Goal: Find specific page/section

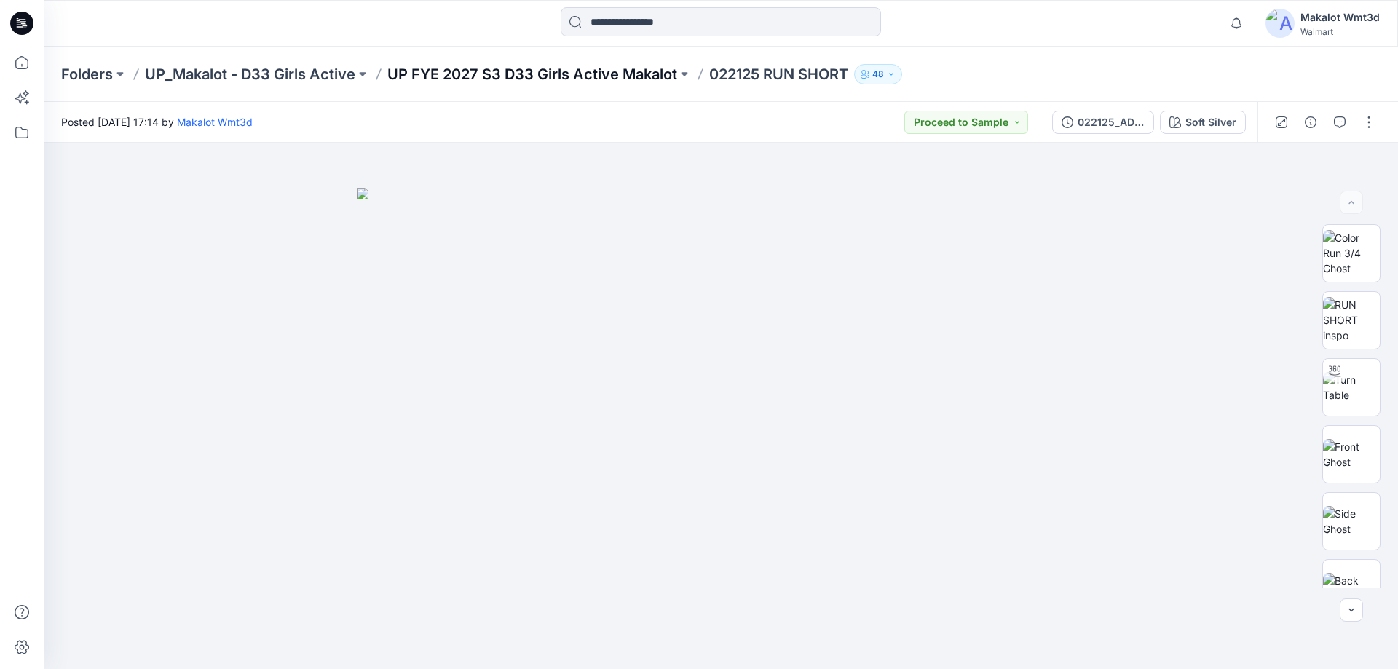
click at [585, 69] on p "UP FYE 2027 S3 D33 Girls Active Makalot" at bounding box center [532, 74] width 290 height 20
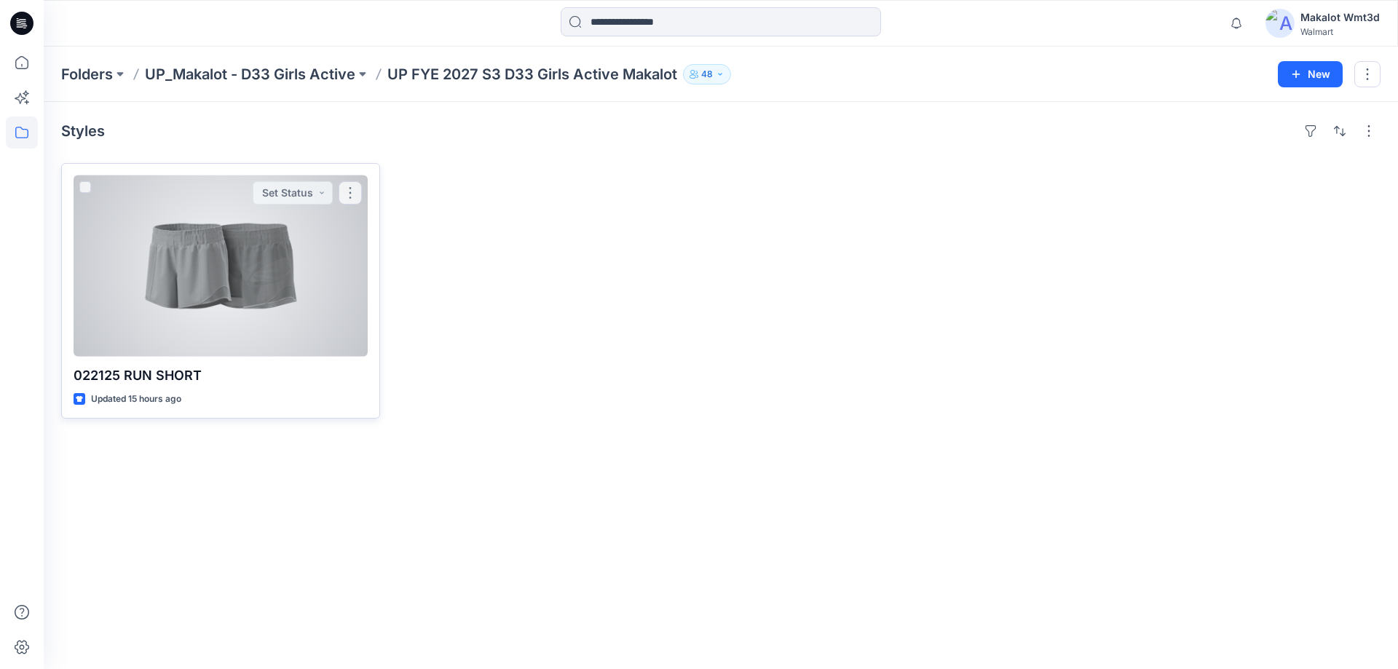
click at [253, 274] on div at bounding box center [221, 265] width 294 height 181
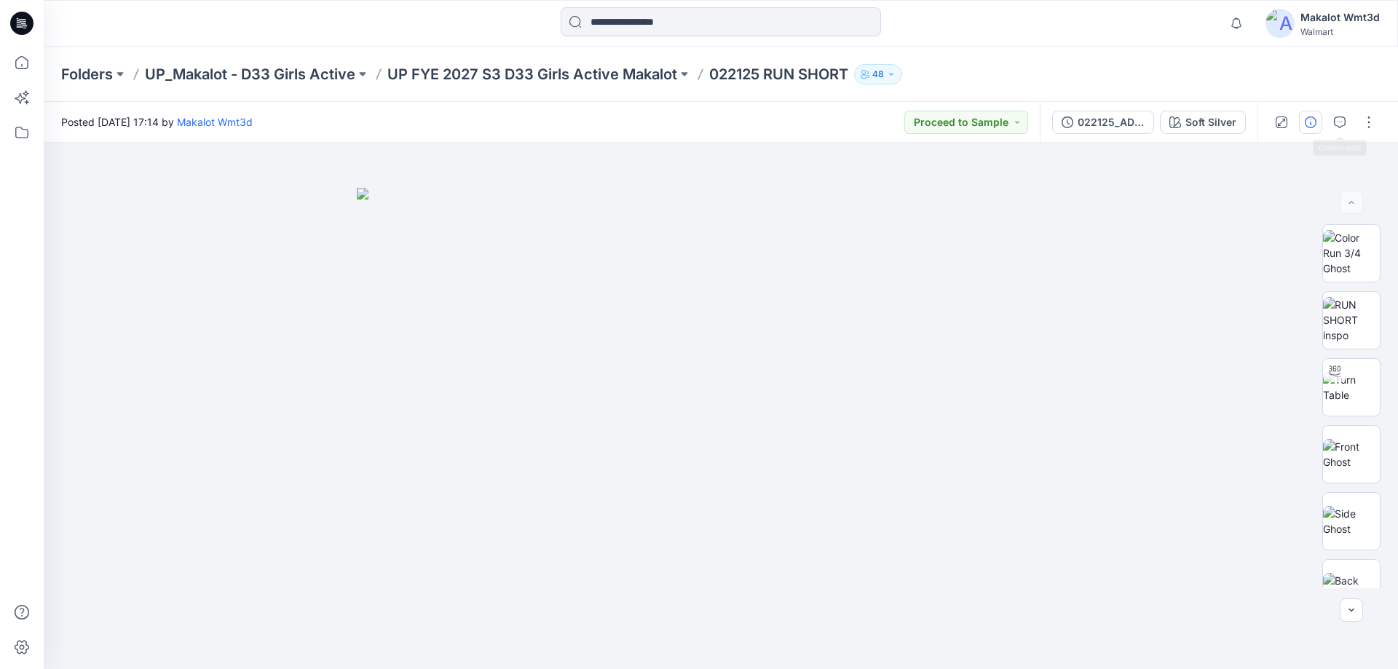
click at [1018, 122] on button "button" at bounding box center [1310, 122] width 23 height 23
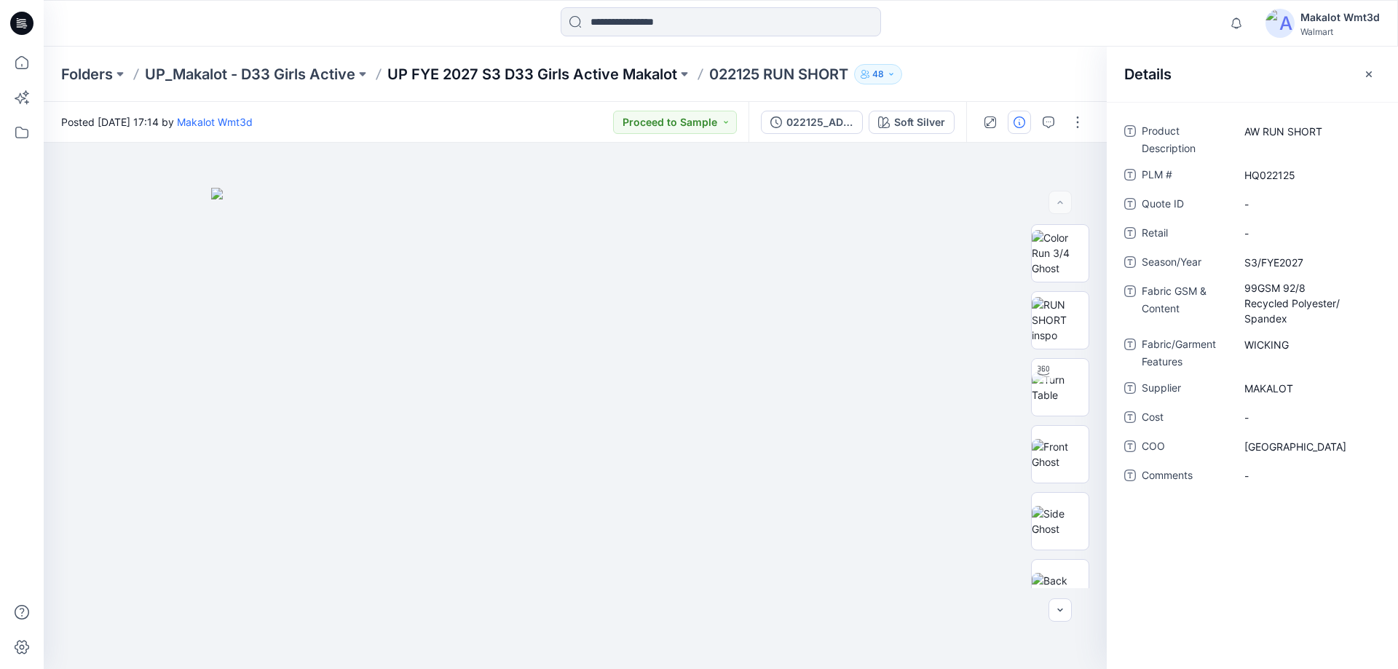
click at [542, 79] on p "UP FYE 2027 S3 D33 Girls Active Makalot" at bounding box center [532, 74] width 290 height 20
